Goal: Find specific page/section: Find specific page/section

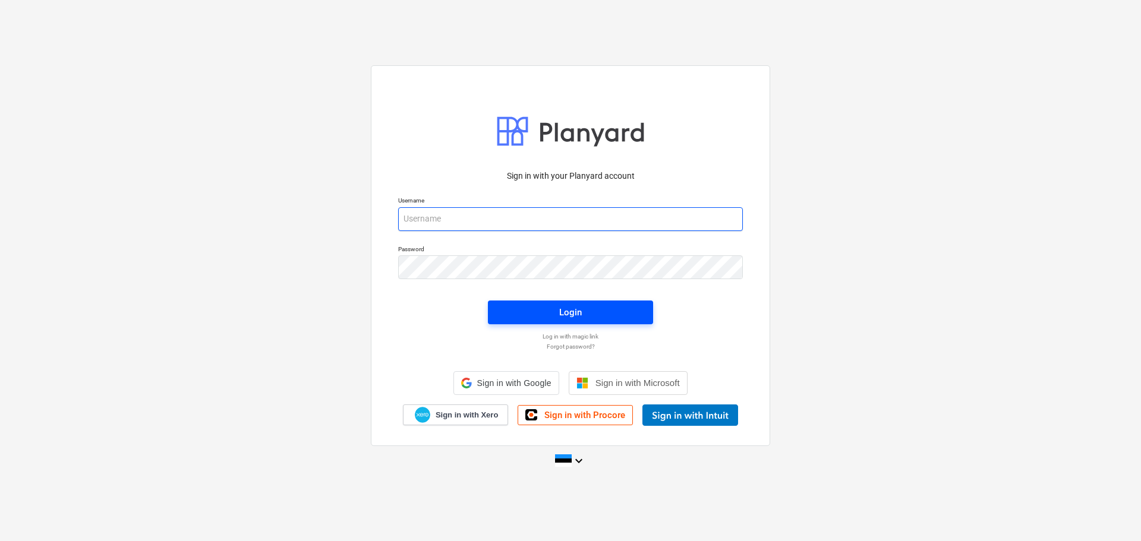
type input "[EMAIL_ADDRESS][DOMAIN_NAME]"
click at [600, 310] on span "Login" at bounding box center [570, 312] width 137 height 15
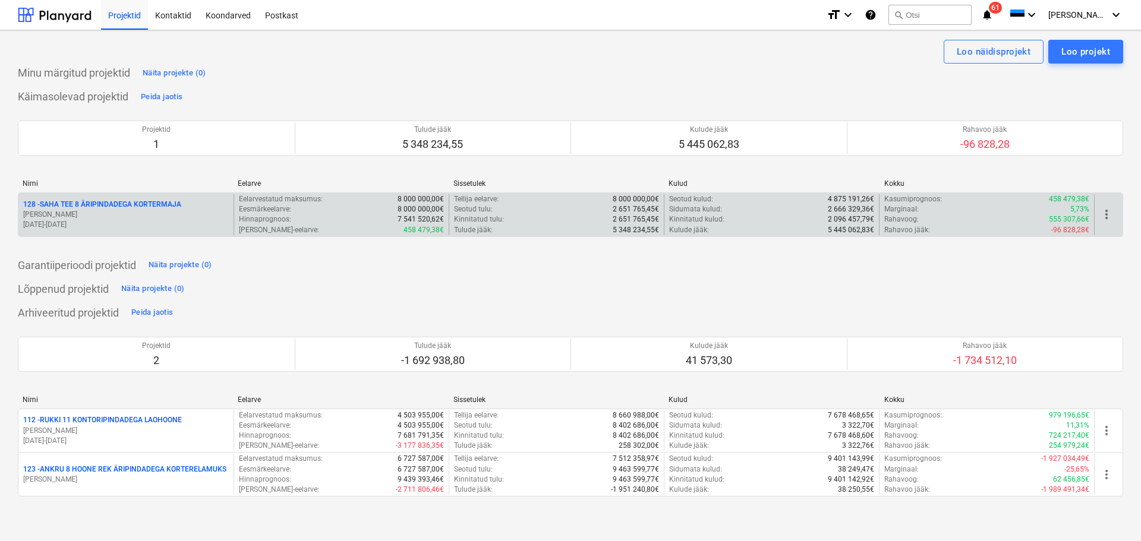
click at [105, 213] on p "[PERSON_NAME]" at bounding box center [126, 215] width 206 height 10
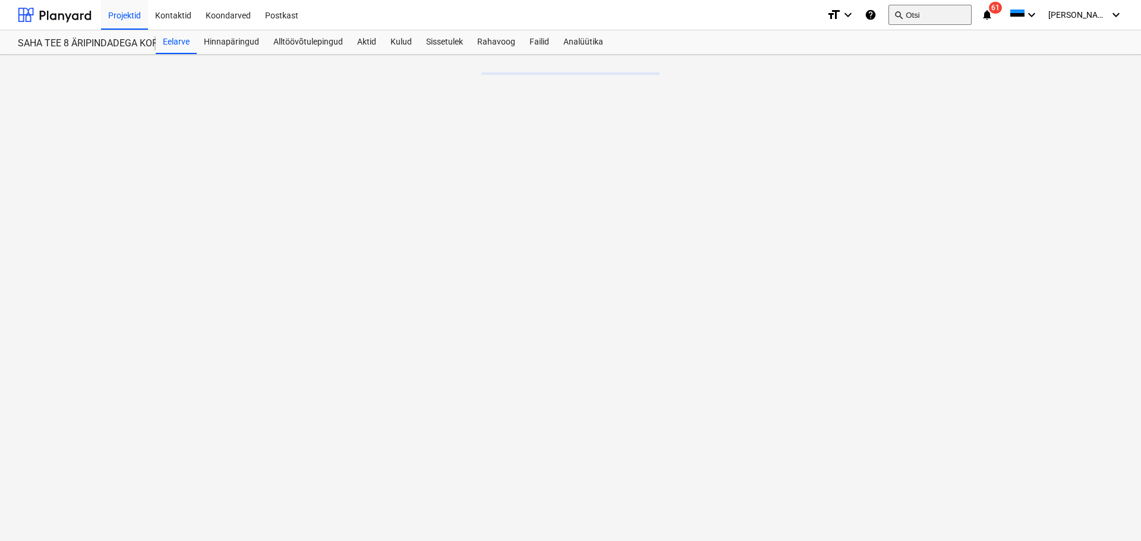
click at [972, 17] on button "search Otsi" at bounding box center [929, 15] width 83 height 20
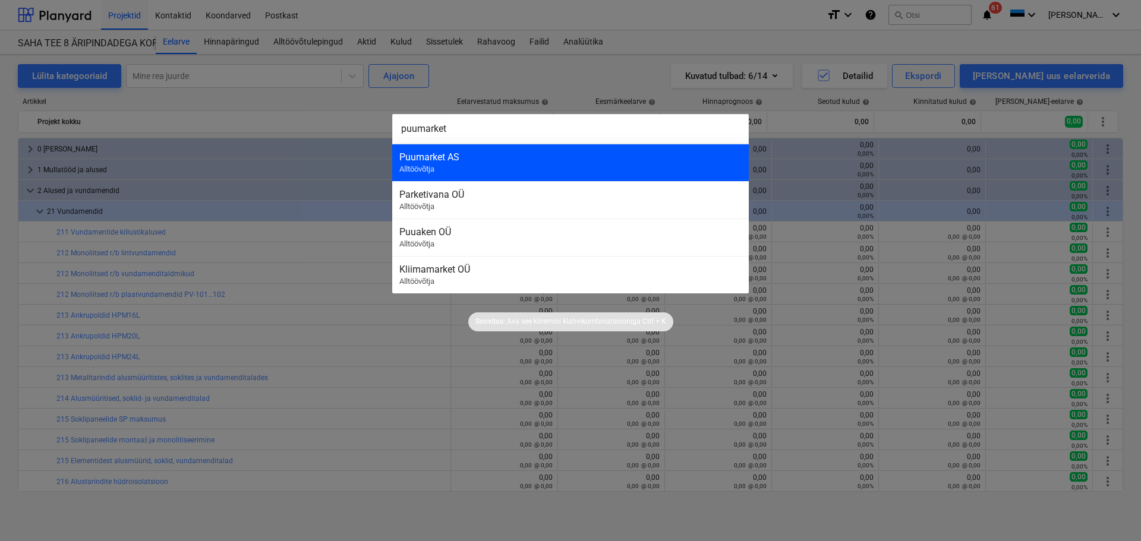
type input "puumarket"
click at [637, 167] on div "Puumarket AS Alltöövõtja" at bounding box center [570, 162] width 357 height 37
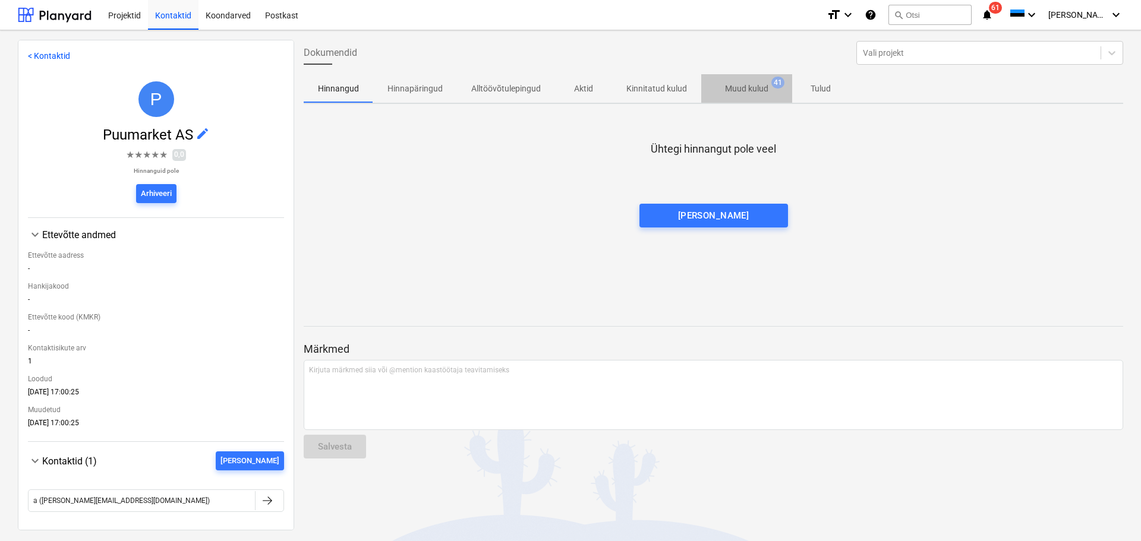
click at [740, 83] on p "Muud kulud" at bounding box center [746, 89] width 43 height 12
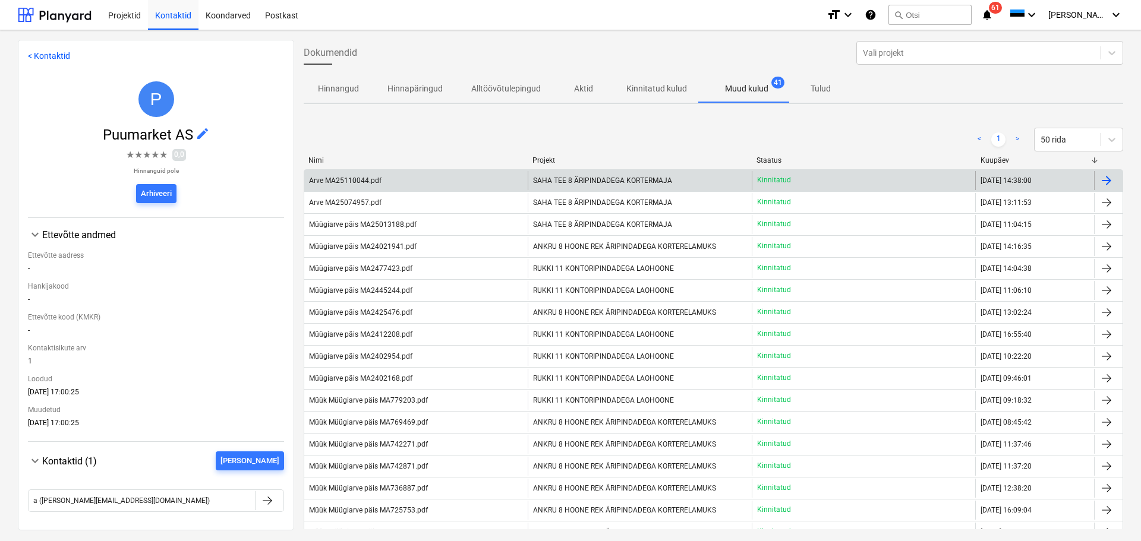
click at [667, 179] on span "SAHA TEE 8 ÄRIPINDADEGA KORTERMAJA" at bounding box center [602, 180] width 139 height 8
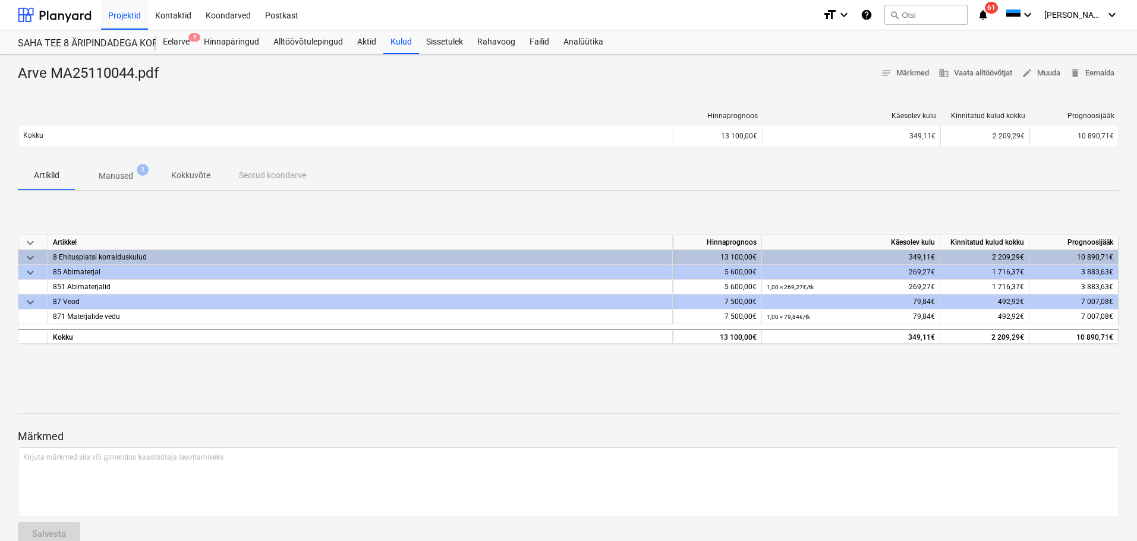
click at [140, 171] on span "1" at bounding box center [143, 170] width 12 height 12
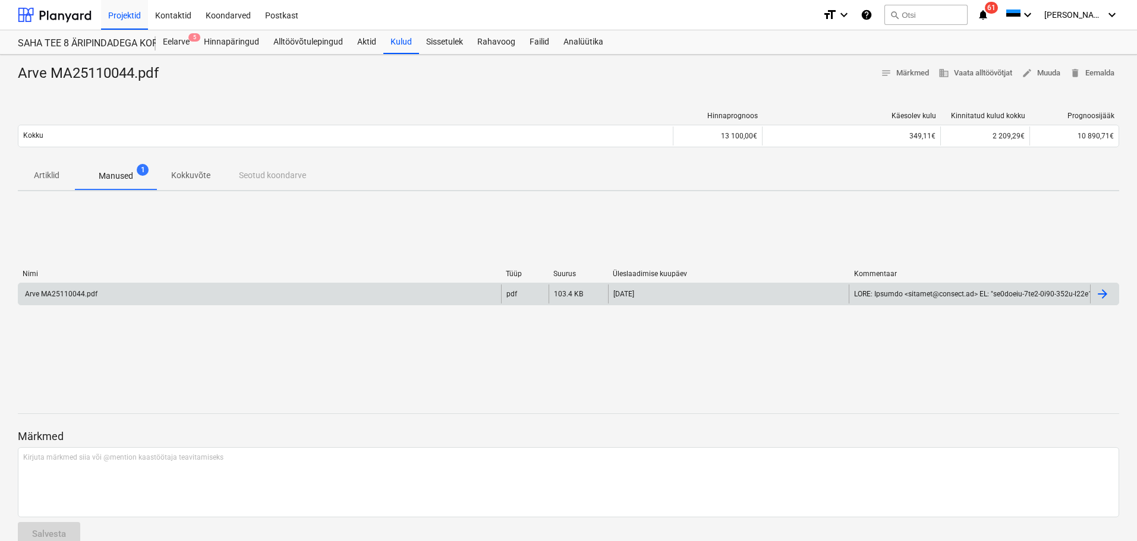
click at [99, 291] on div "Arve MA25110044.pdf" at bounding box center [259, 294] width 483 height 19
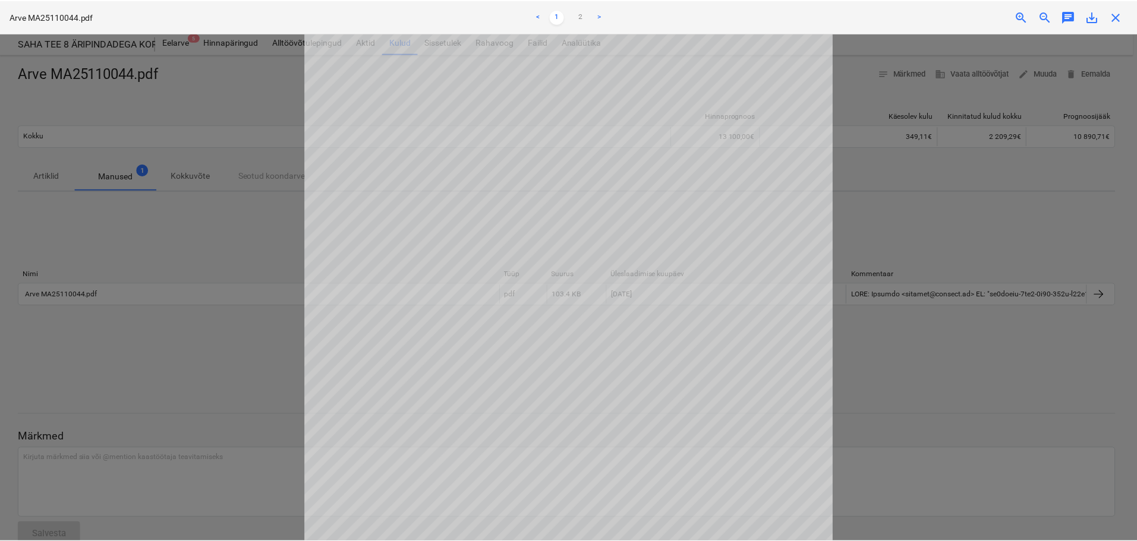
scroll to position [178, 0]
